Goal: Task Accomplishment & Management: Complete application form

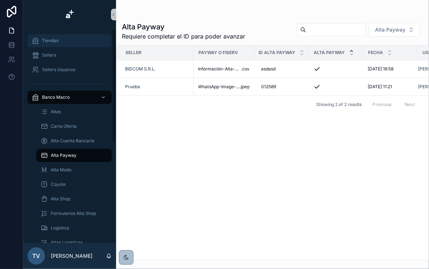
click at [63, 41] on div "Tiendas" at bounding box center [69, 41] width 75 height 12
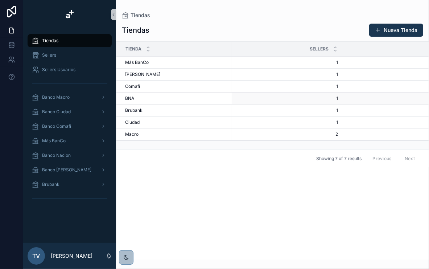
click at [168, 98] on div "BNA BNA" at bounding box center [176, 98] width 103 height 6
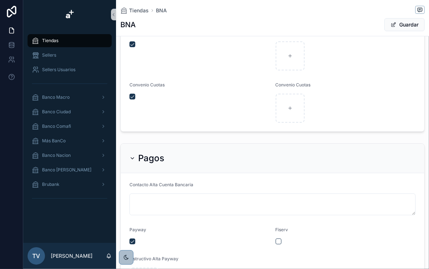
scroll to position [58, 0]
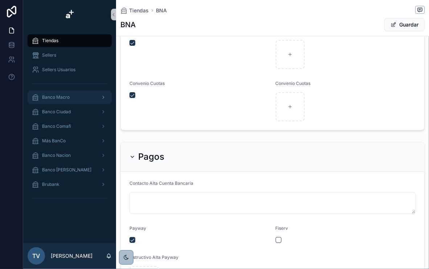
click at [70, 96] on div "Banco Macro" at bounding box center [69, 97] width 75 height 12
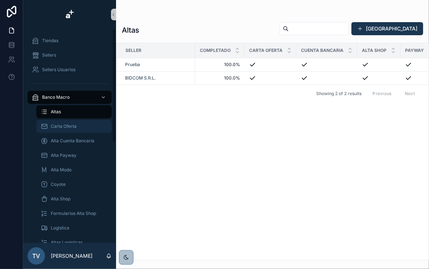
click at [78, 120] on div "Carta Oferta" at bounding box center [74, 126] width 67 height 12
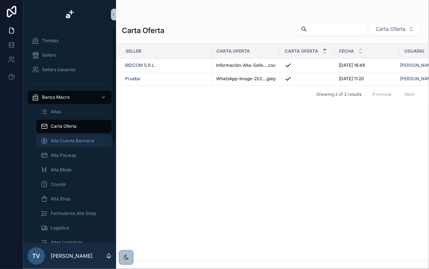
click at [72, 140] on span "Alta Cuenta Bancaria" at bounding box center [73, 141] width 44 height 6
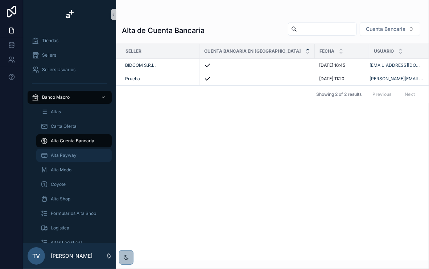
click at [76, 156] on div "Alta Payway" at bounding box center [74, 155] width 67 height 12
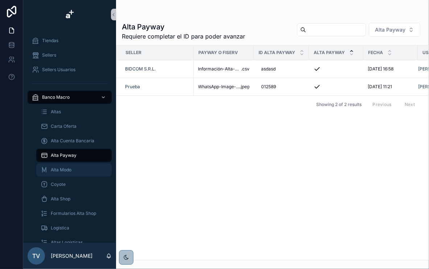
drag, startPoint x: 74, startPoint y: 165, endPoint x: 75, endPoint y: 174, distance: 9.2
click at [74, 165] on div "Alta Modo" at bounding box center [74, 170] width 67 height 12
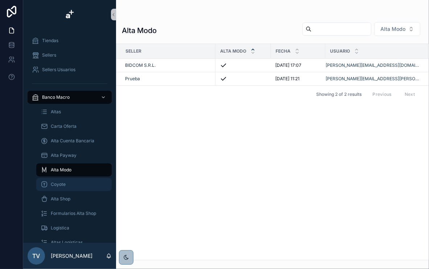
click at [74, 181] on div "Coyote" at bounding box center [74, 184] width 67 height 12
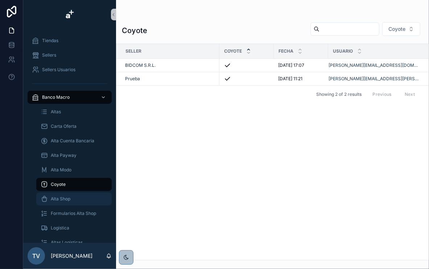
click at [76, 199] on div "Alta Shop" at bounding box center [74, 199] width 67 height 12
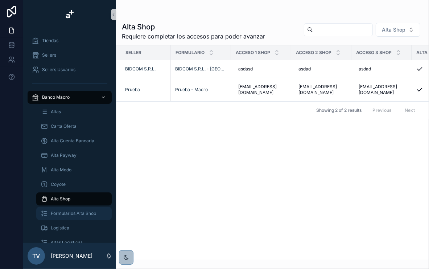
click at [76, 212] on span "Formularios Alta Shop" at bounding box center [73, 213] width 45 height 6
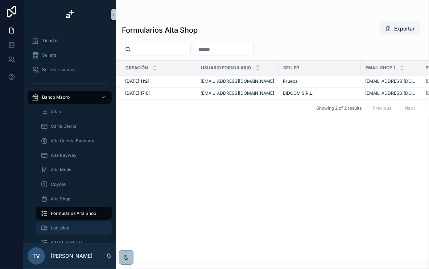
click at [74, 224] on div "Logistica" at bounding box center [74, 228] width 67 height 12
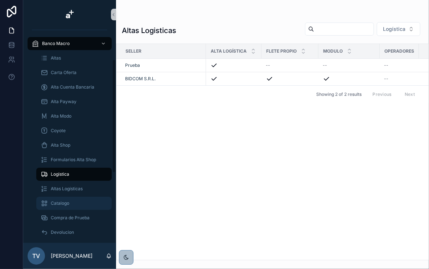
scroll to position [58, 0]
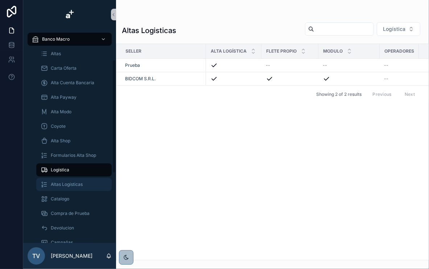
click at [67, 185] on span "Altas Logísticas" at bounding box center [67, 184] width 32 height 6
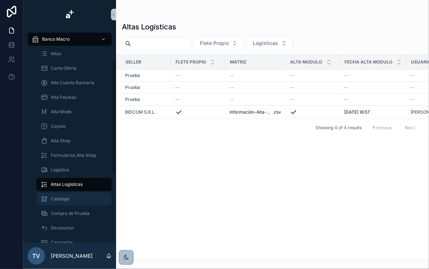
click at [66, 199] on span "Catalogo" at bounding box center [60, 199] width 18 height 6
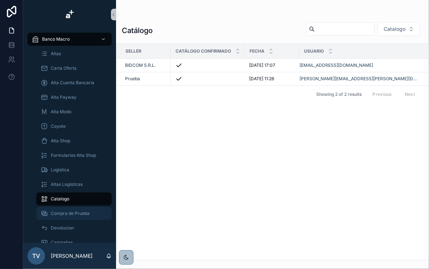
click at [70, 215] on span "Compra de Prueba" at bounding box center [70, 213] width 39 height 6
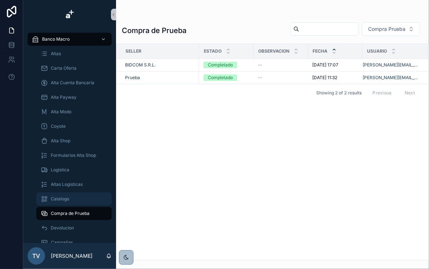
click at [74, 202] on div "Catalogo" at bounding box center [74, 199] width 67 height 12
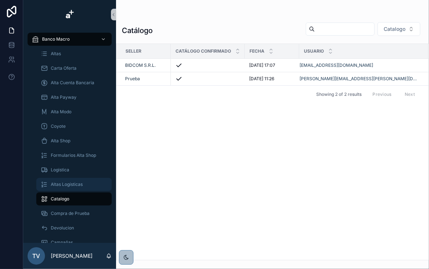
click at [72, 186] on span "Altas Logísticas" at bounding box center [67, 184] width 32 height 6
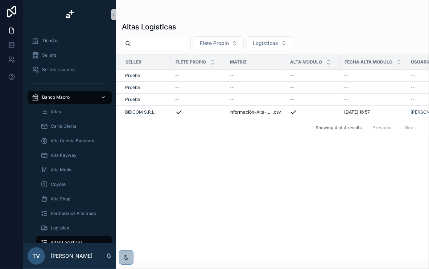
click at [84, 98] on div "Banco Macro" at bounding box center [69, 97] width 75 height 12
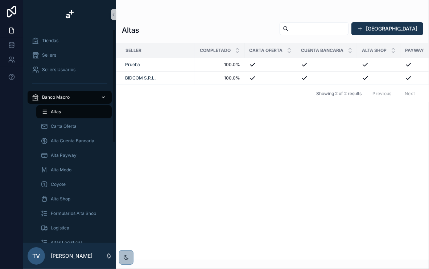
click at [103, 97] on icon "scrollable content" at bounding box center [103, 96] width 3 height 1
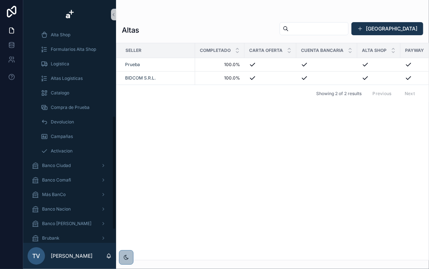
scroll to position [188, 0]
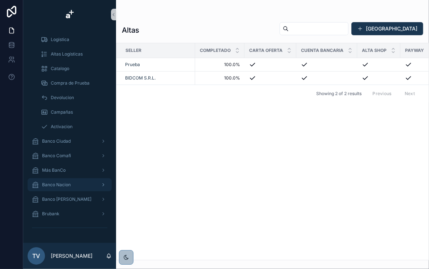
click at [75, 182] on div "Banco Nacion" at bounding box center [69, 185] width 75 height 12
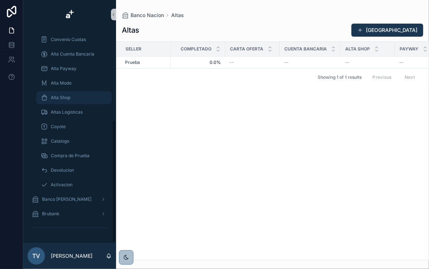
scroll to position [72, 0]
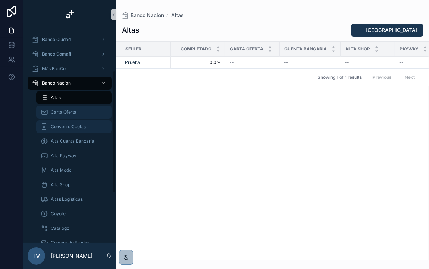
drag, startPoint x: 78, startPoint y: 115, endPoint x: 77, endPoint y: 122, distance: 6.6
click at [78, 116] on div "Carta Oferta" at bounding box center [74, 112] width 67 height 12
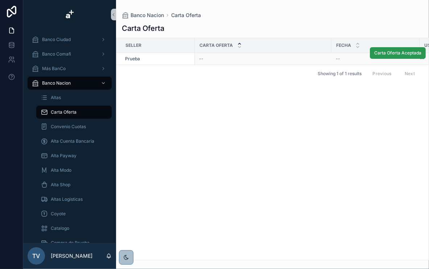
click at [395, 54] on span "Carta Oferta Aceptada" at bounding box center [397, 53] width 47 height 6
click at [103, 83] on icon "scrollable content" at bounding box center [103, 82] width 3 height 1
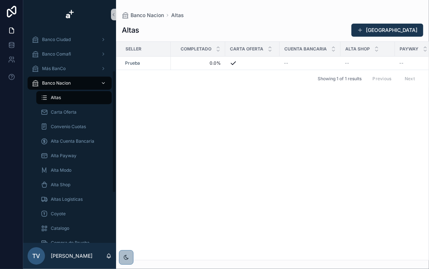
click at [103, 83] on icon "scrollable content" at bounding box center [103, 82] width 3 height 1
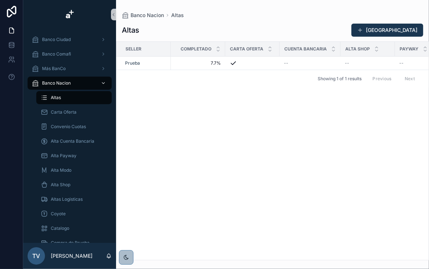
click at [103, 83] on icon "scrollable content" at bounding box center [103, 82] width 3 height 1
click at [92, 80] on div "Banco Nacion" at bounding box center [69, 83] width 75 height 12
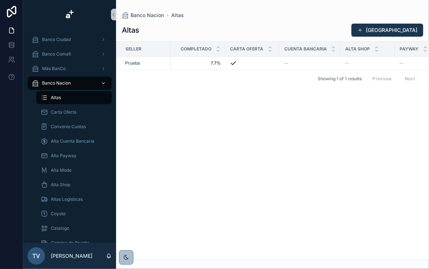
click at [94, 78] on div "Banco Nacion" at bounding box center [69, 83] width 75 height 12
click at [100, 79] on div "scrollable content" at bounding box center [102, 83] width 9 height 12
click at [103, 81] on icon "scrollable content" at bounding box center [103, 83] width 5 height 5
drag, startPoint x: 103, startPoint y: 81, endPoint x: 102, endPoint y: 149, distance: 68.2
click at [103, 81] on icon "scrollable content" at bounding box center [103, 83] width 5 height 5
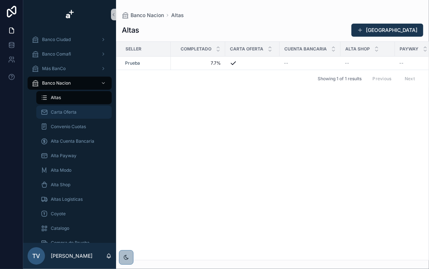
click at [74, 116] on div "Carta Oferta" at bounding box center [74, 112] width 67 height 12
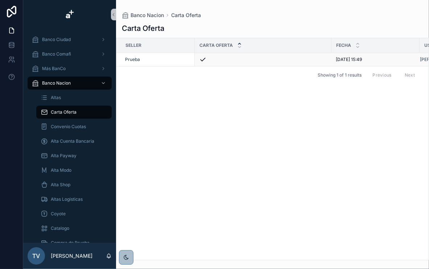
click at [205, 59] on icon "scrollable content" at bounding box center [202, 59] width 7 height 7
click at [84, 124] on span "Convenio Cuotas" at bounding box center [68, 127] width 35 height 6
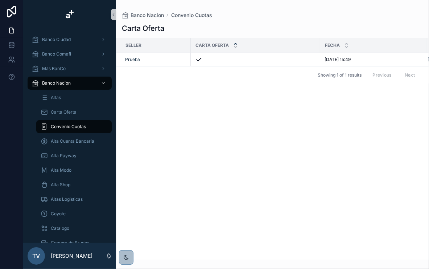
click at [228, 114] on div "Seller Carta Oferta Fecha Usuario Prueba [DATE] 15:49 [DATE] 15:49 [PERSON_NAME…" at bounding box center [272, 149] width 312 height 222
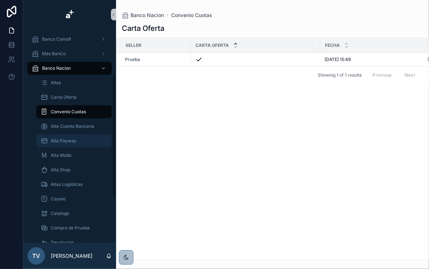
scroll to position [101, 0]
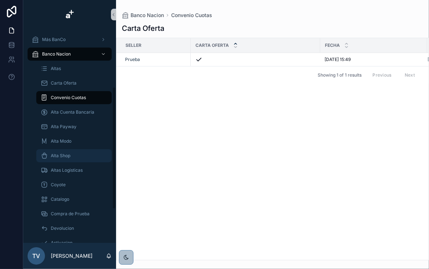
click at [68, 152] on div "Alta Shop" at bounding box center [74, 156] width 67 height 12
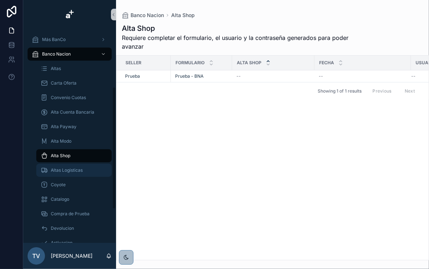
click at [63, 168] on span "Altas Logisticas" at bounding box center [67, 170] width 32 height 6
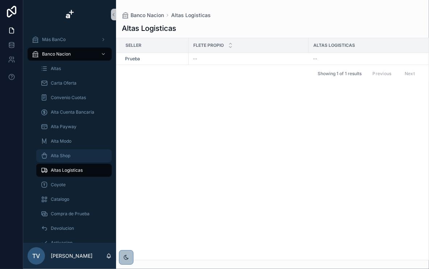
click at [66, 156] on span "Alta Shop" at bounding box center [61, 156] width 20 height 6
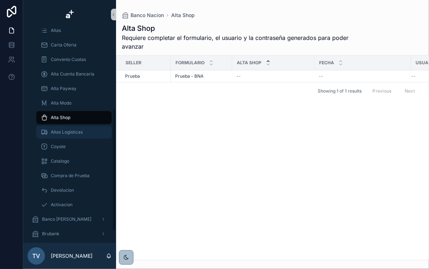
scroll to position [159, 0]
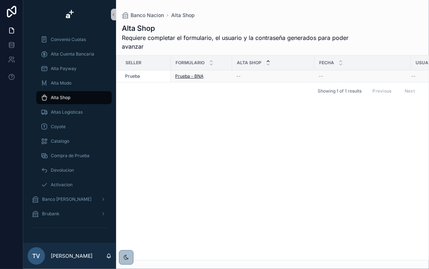
click at [195, 77] on span "Prueba - BNA" at bounding box center [189, 76] width 28 height 6
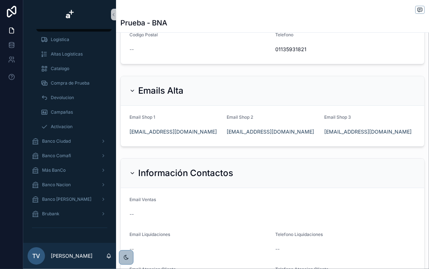
scroll to position [87, 0]
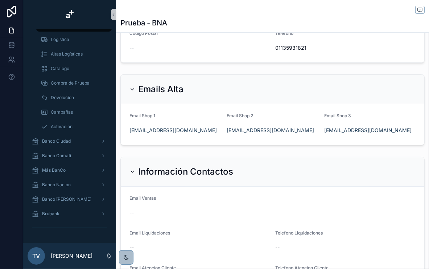
click at [245, 42] on div "--" at bounding box center [199, 48] width 140 height 12
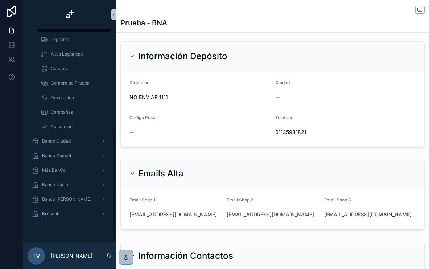
scroll to position [0, 0]
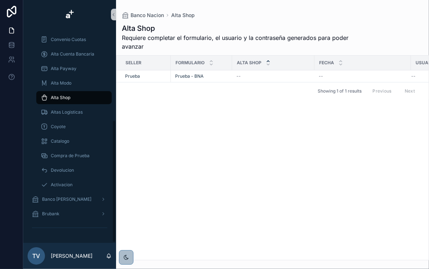
scroll to position [159, 0]
click at [227, 82] on div "Showing 1 of 1 results Previous Next" at bounding box center [272, 90] width 312 height 17
click at [234, 76] on td "--" at bounding box center [273, 76] width 82 height 12
click at [271, 75] on div "--" at bounding box center [273, 76] width 74 height 6
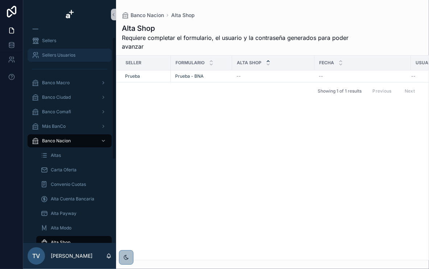
scroll to position [14, 0]
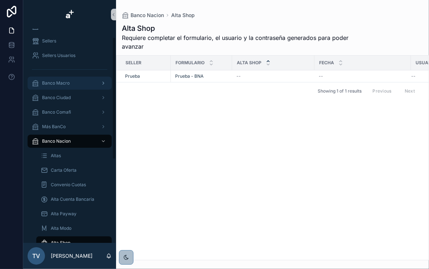
click at [58, 77] on div "Banco Macro" at bounding box center [69, 83] width 75 height 12
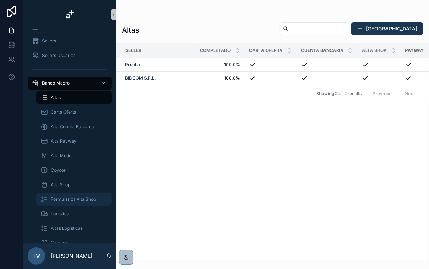
click at [72, 197] on span "Formularios Alta Shop" at bounding box center [73, 199] width 45 height 6
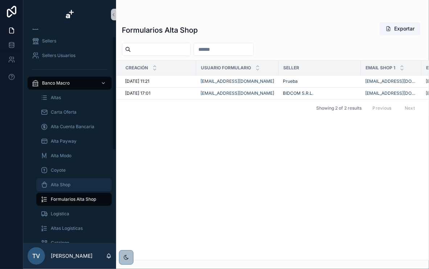
click at [74, 183] on div "Alta Shop" at bounding box center [74, 185] width 67 height 12
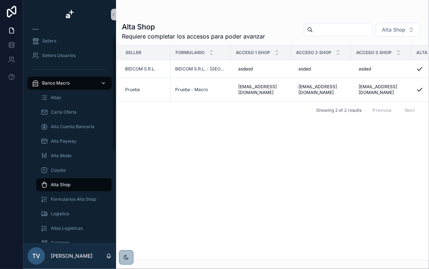
click at [77, 81] on div "Banco Macro" at bounding box center [69, 83] width 75 height 12
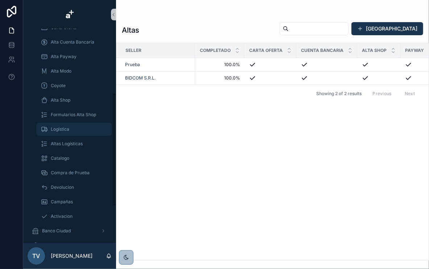
scroll to position [159, 0]
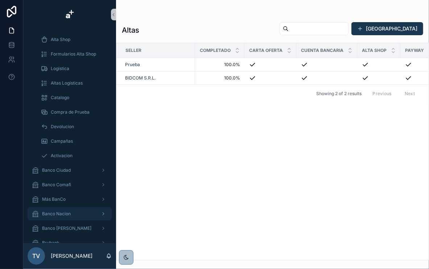
click at [73, 216] on div "Banco Nacion" at bounding box center [69, 214] width 75 height 12
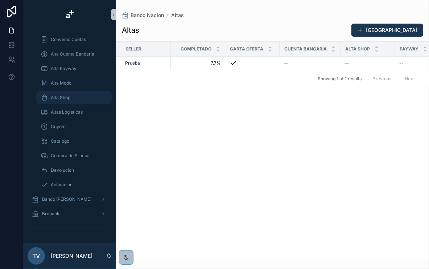
click at [73, 98] on div "Alta Shop" at bounding box center [74, 98] width 67 height 12
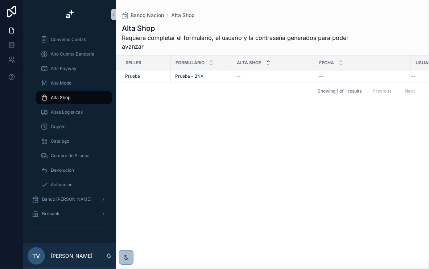
click at [244, 97] on div "Showing 1 of 1 results Previous Next" at bounding box center [272, 90] width 312 height 17
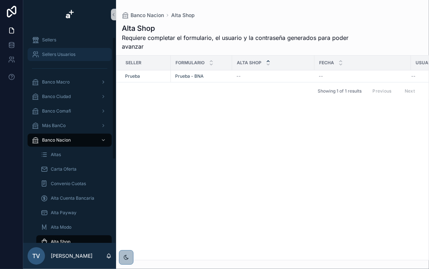
scroll to position [14, 0]
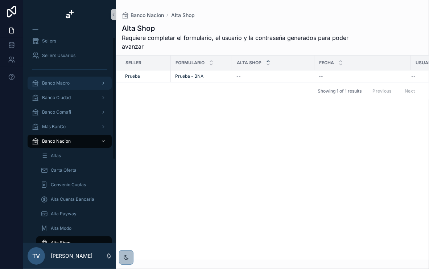
click at [74, 83] on div "Banco Macro" at bounding box center [69, 83] width 75 height 12
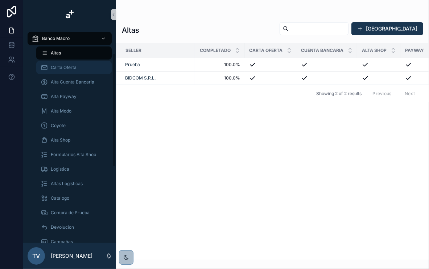
scroll to position [72, 0]
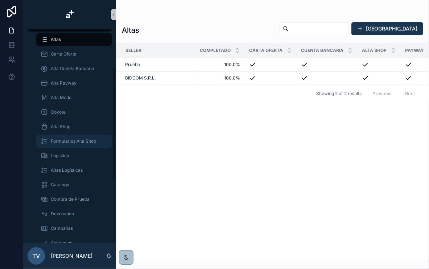
click at [78, 143] on span "Formularios Alta Shop" at bounding box center [73, 141] width 45 height 6
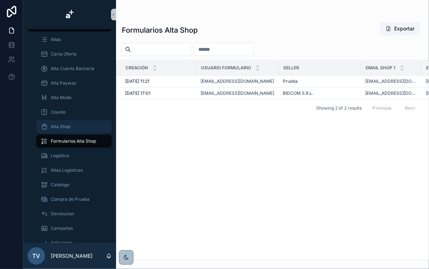
click at [75, 122] on div "Alta Shop" at bounding box center [74, 127] width 67 height 12
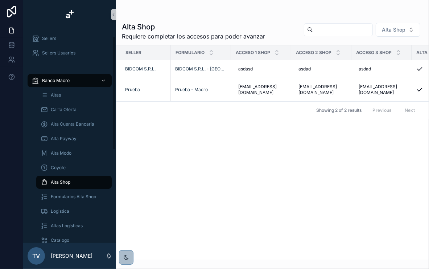
scroll to position [14, 0]
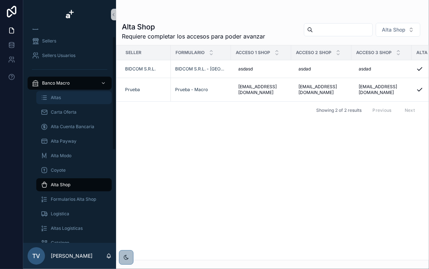
click at [65, 95] on div "Altas" at bounding box center [74, 98] width 67 height 12
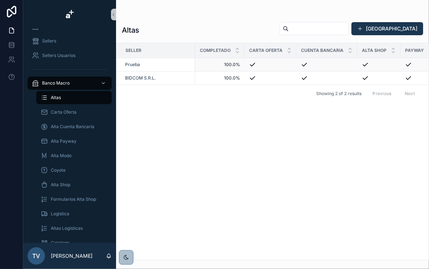
click at [356, 66] on td "scrollable content" at bounding box center [326, 64] width 61 height 13
click at [339, 65] on div "scrollable content" at bounding box center [327, 64] width 52 height 7
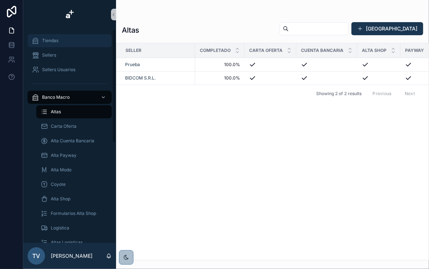
click at [57, 34] on link "Tiendas" at bounding box center [70, 40] width 84 height 13
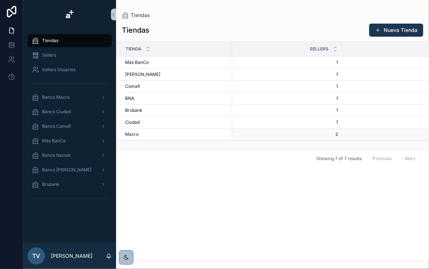
click at [136, 133] on span "Macro" at bounding box center [131, 134] width 13 height 6
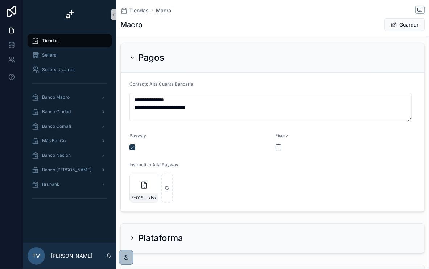
scroll to position [174, 0]
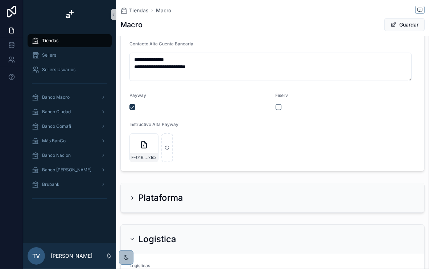
click at [58, 38] on span "Tiendas" at bounding box center [50, 41] width 16 height 6
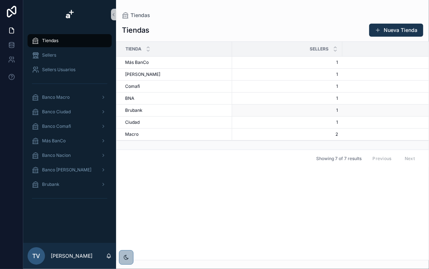
click at [139, 110] on span "Brubank" at bounding box center [133, 110] width 17 height 6
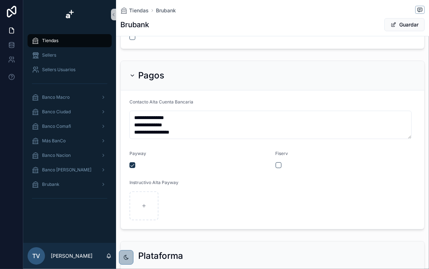
scroll to position [145, 0]
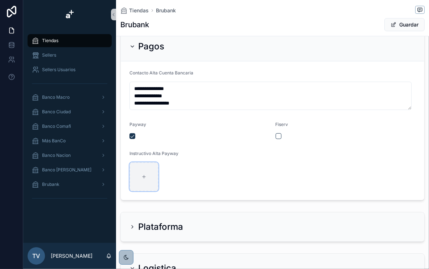
click at [149, 174] on div "scrollable content" at bounding box center [143, 176] width 29 height 29
type input "**********"
click at [218, 148] on form "**********" at bounding box center [273, 130] width 304 height 139
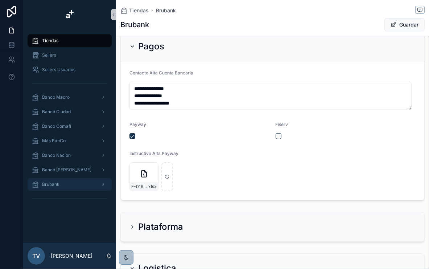
click at [60, 178] on link "Brubank" at bounding box center [70, 184] width 84 height 13
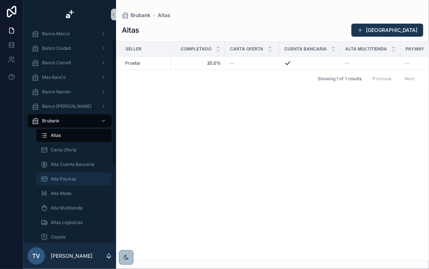
scroll to position [87, 0]
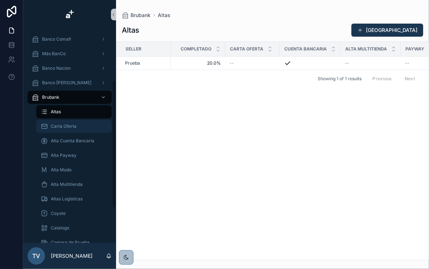
click at [80, 126] on div "Carta Oferta" at bounding box center [74, 126] width 67 height 12
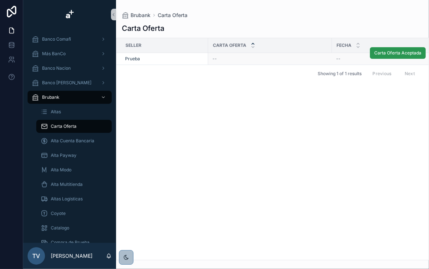
click at [400, 53] on span "Carta Oferta Aceptada" at bounding box center [397, 53] width 47 height 6
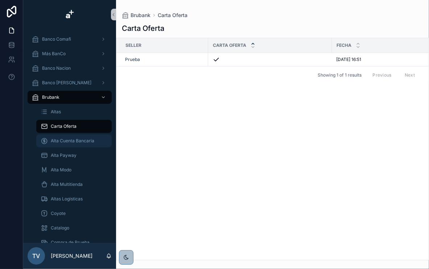
click at [84, 140] on span "Alta Cuenta Bancaria" at bounding box center [73, 141] width 44 height 6
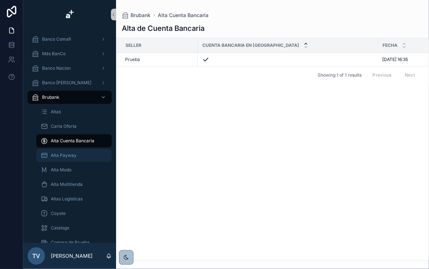
click at [90, 152] on div "Alta Payway" at bounding box center [74, 155] width 67 height 12
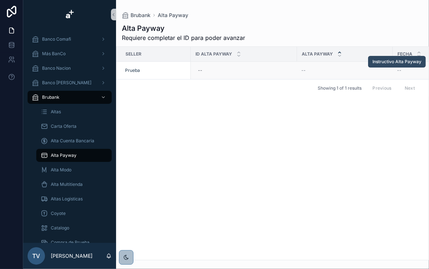
click at [399, 59] on span "Instructivo Alta Payway" at bounding box center [396, 62] width 49 height 6
click at [223, 72] on div "--" at bounding box center [244, 71] width 98 height 12
type input "******"
click at [231, 67] on div "--" at bounding box center [244, 71] width 98 height 12
click at [276, 82] on icon "scrollable content" at bounding box center [277, 80] width 6 height 6
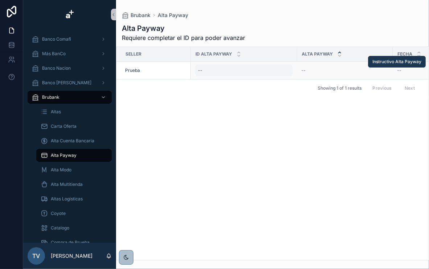
click at [247, 67] on div "--" at bounding box center [244, 71] width 98 height 12
type input "******"
click button "scrollable content" at bounding box center [287, 80] width 9 height 9
click at [409, 60] on span "Alta Payway" at bounding box center [408, 62] width 26 height 6
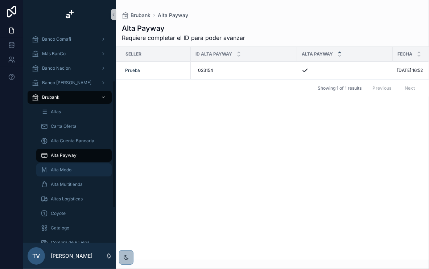
click at [71, 169] on span "Alta Modo" at bounding box center [61, 170] width 21 height 6
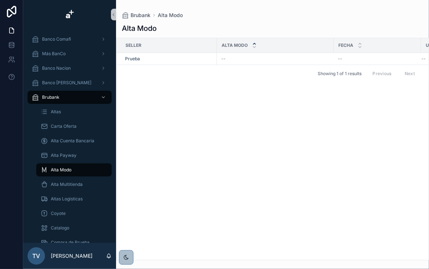
click at [401, 51] on div "Fecha" at bounding box center [377, 45] width 87 height 14
click at [403, 52] on span "Alta Modo" at bounding box center [410, 53] width 21 height 6
click at [77, 179] on div "Alta Multitienda" at bounding box center [74, 184] width 67 height 12
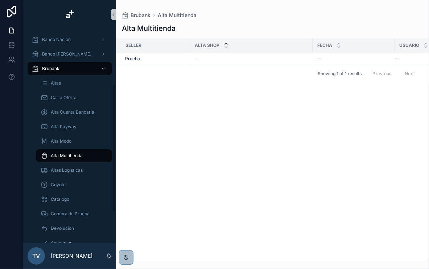
scroll to position [116, 0]
click at [86, 169] on div "Altas Logisticas" at bounding box center [74, 170] width 67 height 12
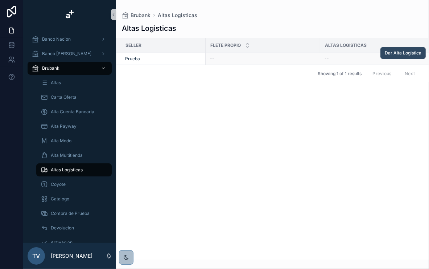
click at [393, 52] on span "Dar Alta Logistica" at bounding box center [403, 53] width 37 height 6
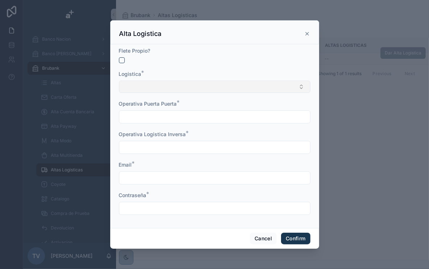
click at [217, 87] on button "Select Button" at bounding box center [214, 87] width 191 height 12
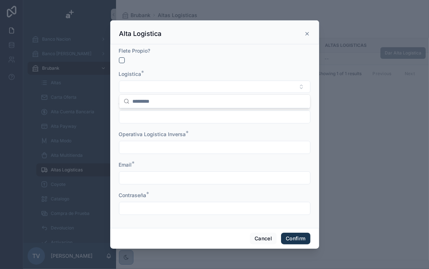
click at [203, 67] on form "Flete Propio? Logistica * Operativa Puerta Puerta * Operativa Logistica Inversa…" at bounding box center [214, 134] width 191 height 175
click at [306, 34] on icon at bounding box center [307, 34] width 6 height 6
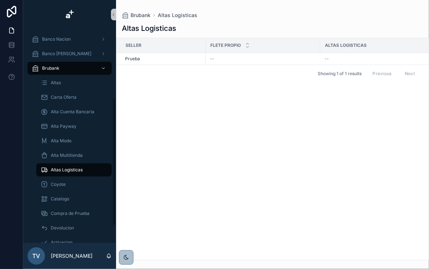
click at [85, 169] on div "Altas Logisticas" at bounding box center [74, 170] width 67 height 12
click at [85, 165] on div "Altas Logisticas" at bounding box center [74, 170] width 67 height 12
click at [80, 157] on span "Alta Multitienda" at bounding box center [67, 155] width 32 height 6
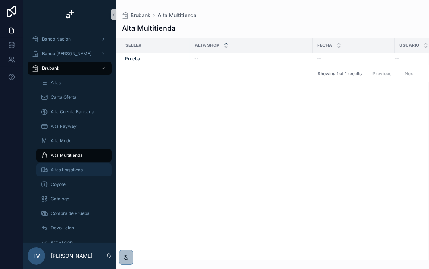
click at [71, 172] on div "Altas Logisticas" at bounding box center [74, 170] width 67 height 12
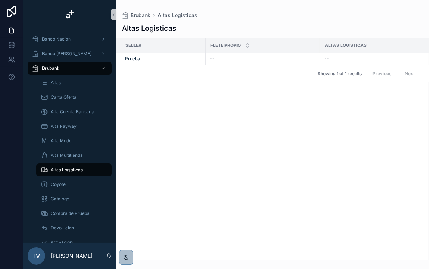
click at [304, 75] on div "Showing 1 of 1 results Previous Next" at bounding box center [272, 73] width 312 height 17
click at [399, 52] on span "Dar Alta Logistica" at bounding box center [403, 53] width 37 height 6
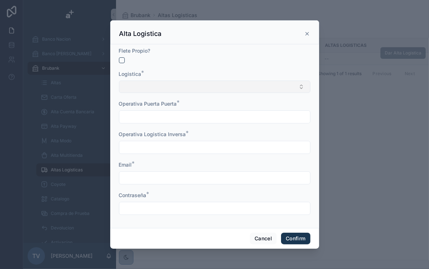
click at [193, 90] on button "Select Button" at bounding box center [214, 87] width 191 height 12
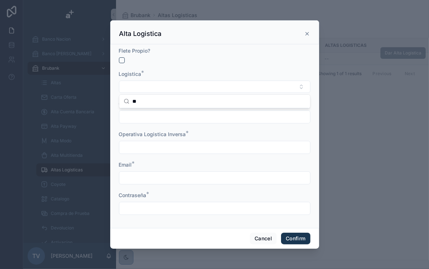
type input "*"
type input "***"
click at [184, 59] on div at bounding box center [166, 60] width 94 height 6
click at [166, 113] on input "text" at bounding box center [214, 117] width 191 height 10
click at [122, 59] on button "button" at bounding box center [122, 60] width 6 height 6
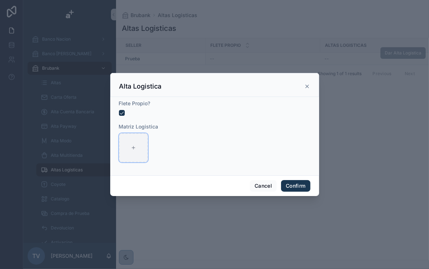
click at [139, 152] on div at bounding box center [133, 147] width 29 height 29
click at [297, 174] on div "Flete Propio? Matriz Logistica" at bounding box center [214, 136] width 209 height 78
click at [298, 185] on button "Confirm" at bounding box center [295, 186] width 29 height 12
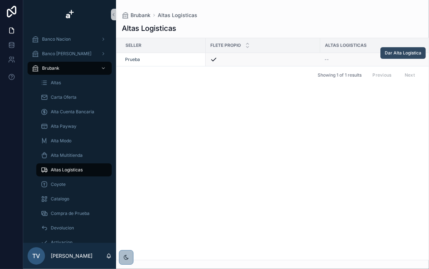
click at [406, 54] on span "Dar Alta Logistica" at bounding box center [403, 53] width 37 height 6
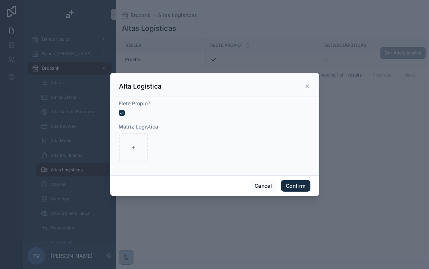
click at [296, 188] on button "Confirm" at bounding box center [295, 186] width 29 height 12
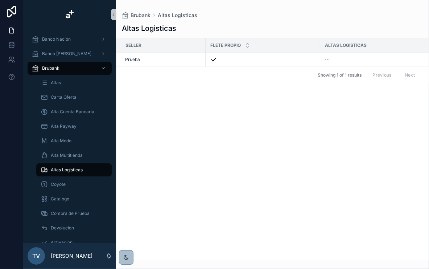
click at [264, 95] on div "Seller Flete Propio Altas Logisticas Cantidad Prueba -- 5 5 Dar Alta Logistica …" at bounding box center [272, 149] width 312 height 222
click at [84, 187] on div "Coyote" at bounding box center [74, 184] width 67 height 12
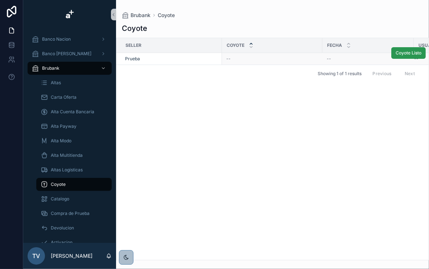
click at [405, 55] on span "Coyote Listo" at bounding box center [409, 53] width 26 height 6
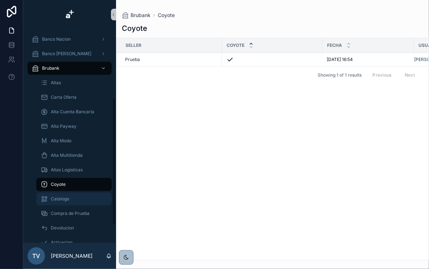
click at [88, 199] on div "Catalogo" at bounding box center [74, 199] width 67 height 12
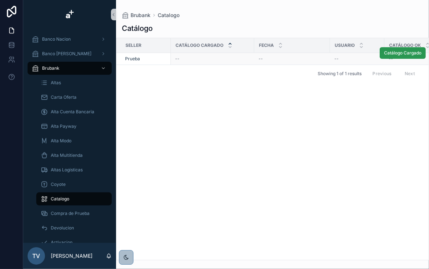
click at [409, 53] on span "Catálogo Cargado" at bounding box center [402, 53] width 37 height 6
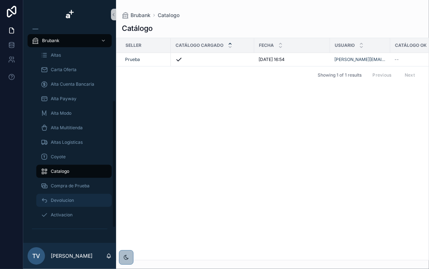
scroll to position [145, 0]
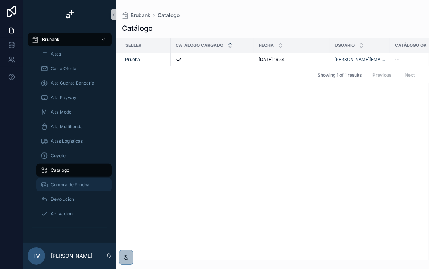
click at [80, 183] on span "Compra de Prueba" at bounding box center [70, 185] width 39 height 6
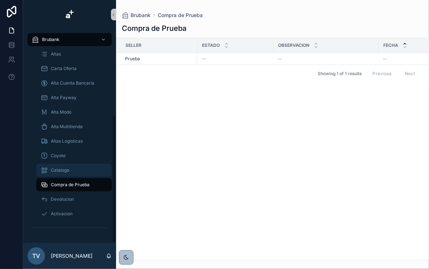
click at [74, 173] on div "Catalogo" at bounding box center [74, 170] width 67 height 12
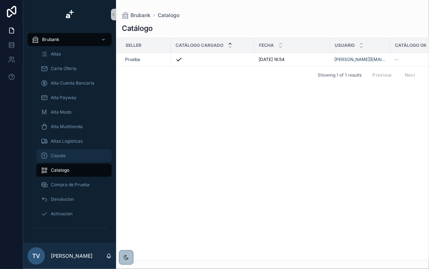
click at [73, 158] on div "Coyote" at bounding box center [74, 156] width 67 height 12
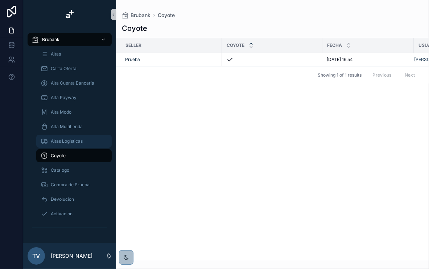
click at [75, 146] on div "Altas Logisticas" at bounding box center [74, 141] width 67 height 12
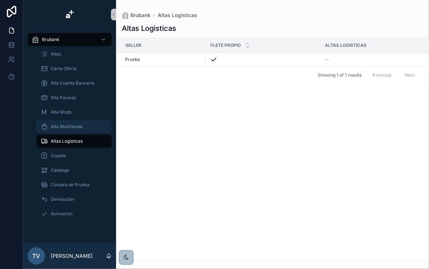
click at [80, 132] on div "Alta Multitienda" at bounding box center [74, 127] width 67 height 12
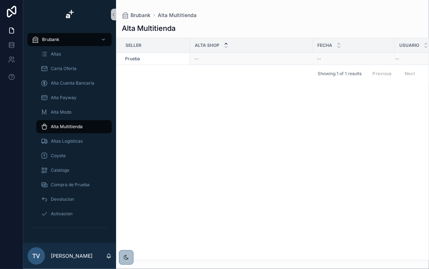
click at [212, 61] on div "--" at bounding box center [251, 59] width 114 height 6
click at [222, 71] on div "Showing 1 of 1 results Previous Next" at bounding box center [272, 73] width 312 height 17
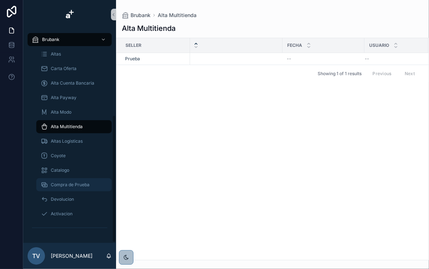
click at [92, 183] on div "Compra de Prueba" at bounding box center [74, 185] width 67 height 12
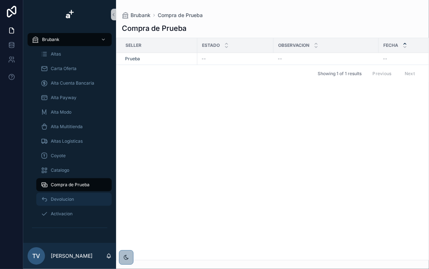
click at [78, 200] on div "Devolucion" at bounding box center [74, 199] width 67 height 12
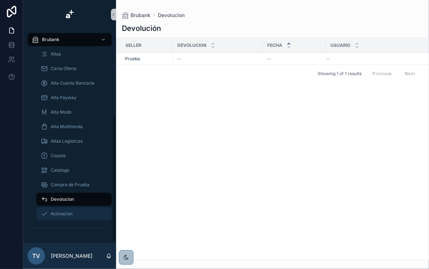
click at [67, 212] on span "Activacion" at bounding box center [62, 214] width 22 height 6
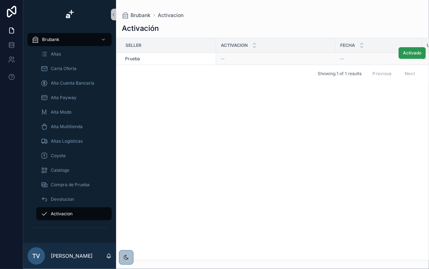
click at [409, 54] on span "Activado" at bounding box center [412, 53] width 18 height 6
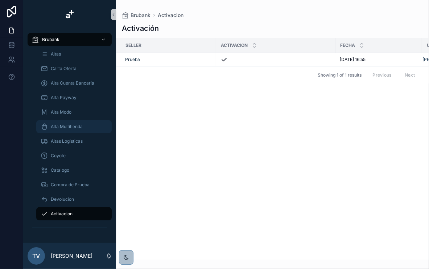
click at [66, 124] on span "Alta Multitienda" at bounding box center [67, 127] width 32 height 6
